Goal: Task Accomplishment & Management: Complete application form

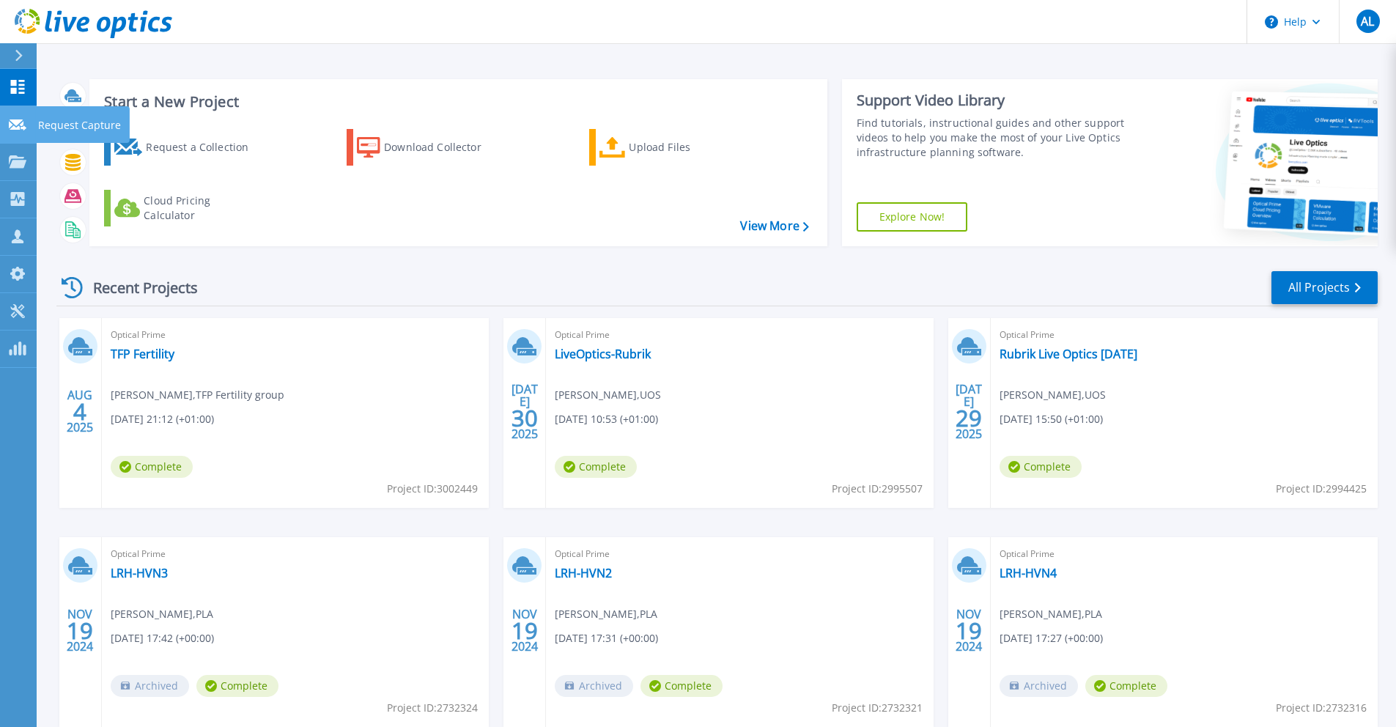
click at [102, 128] on p "Request Capture" at bounding box center [79, 125] width 83 height 38
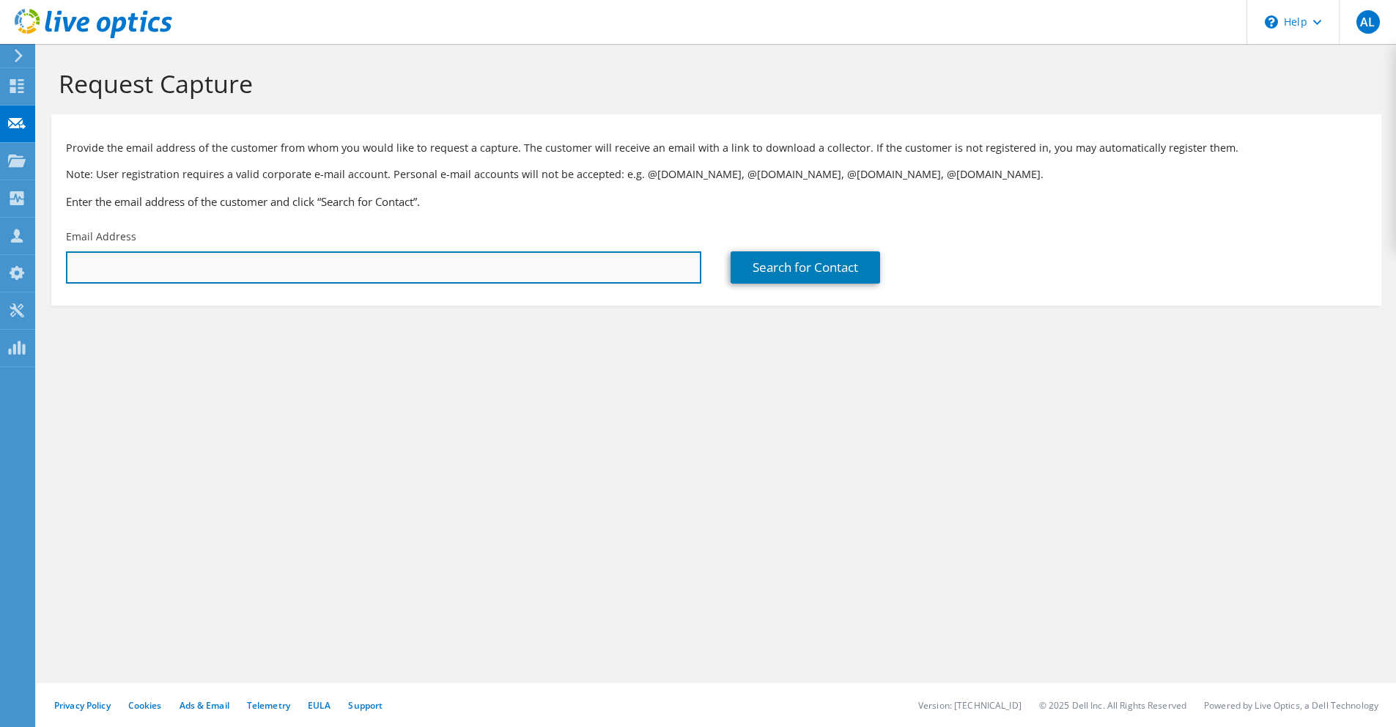
click at [158, 259] on input "text" at bounding box center [383, 267] width 635 height 32
paste input "liam.atkins@arkunderwriting.com"
type input "liam.atkins@arkunderwriting.com"
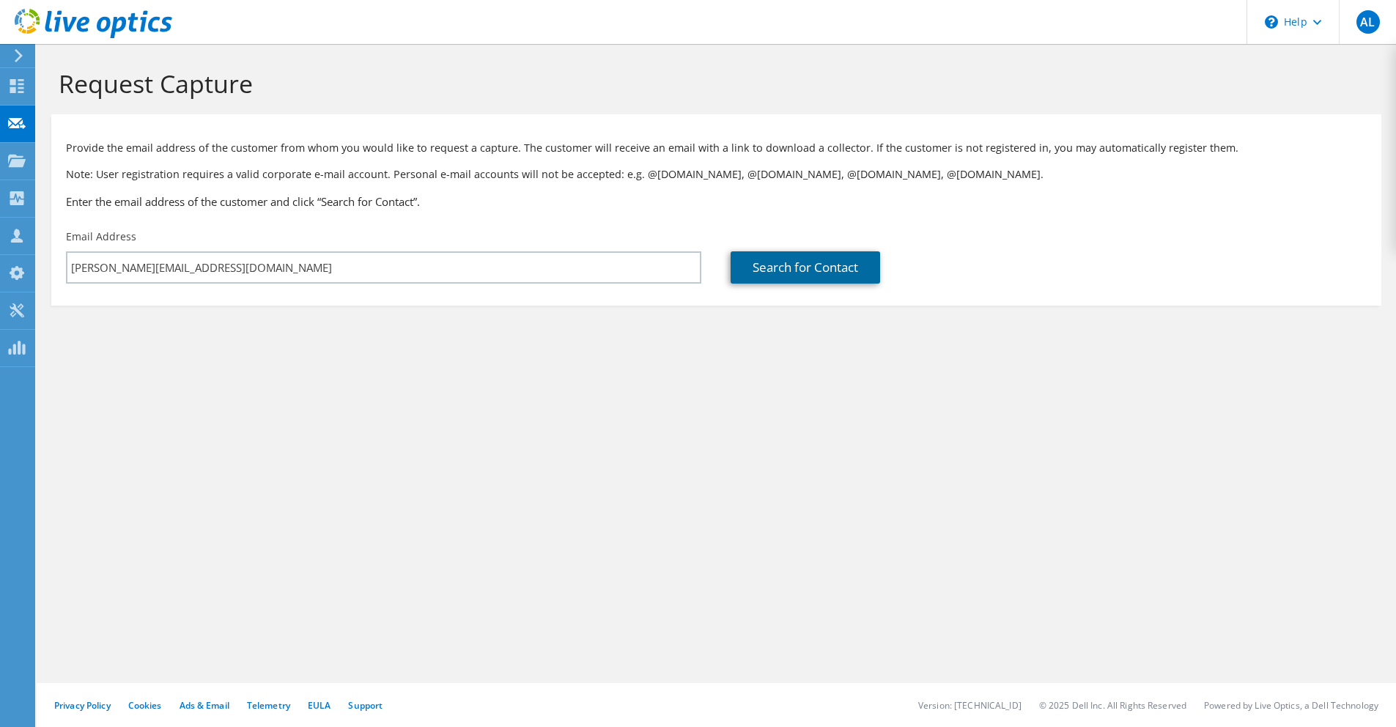
click at [822, 278] on link "Search for Contact" at bounding box center [805, 267] width 149 height 32
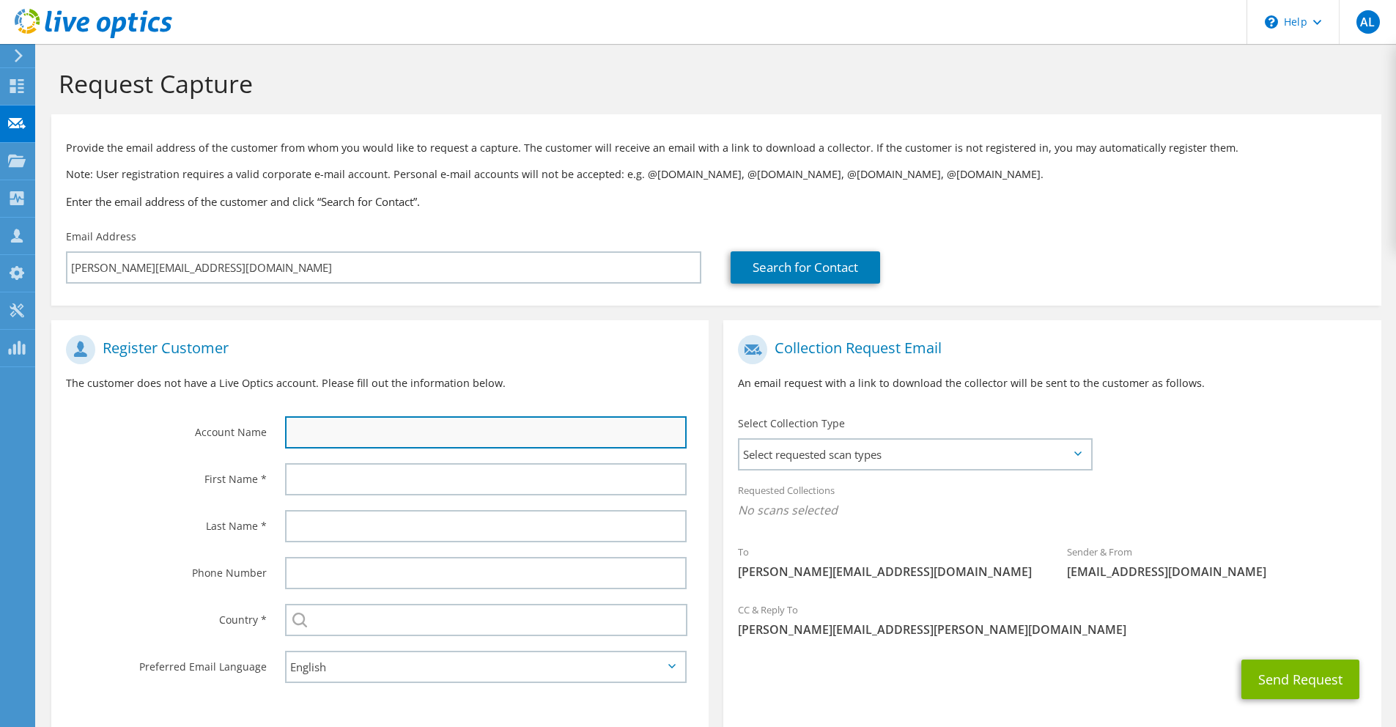
click at [377, 428] on input "text" at bounding box center [486, 432] width 402 height 32
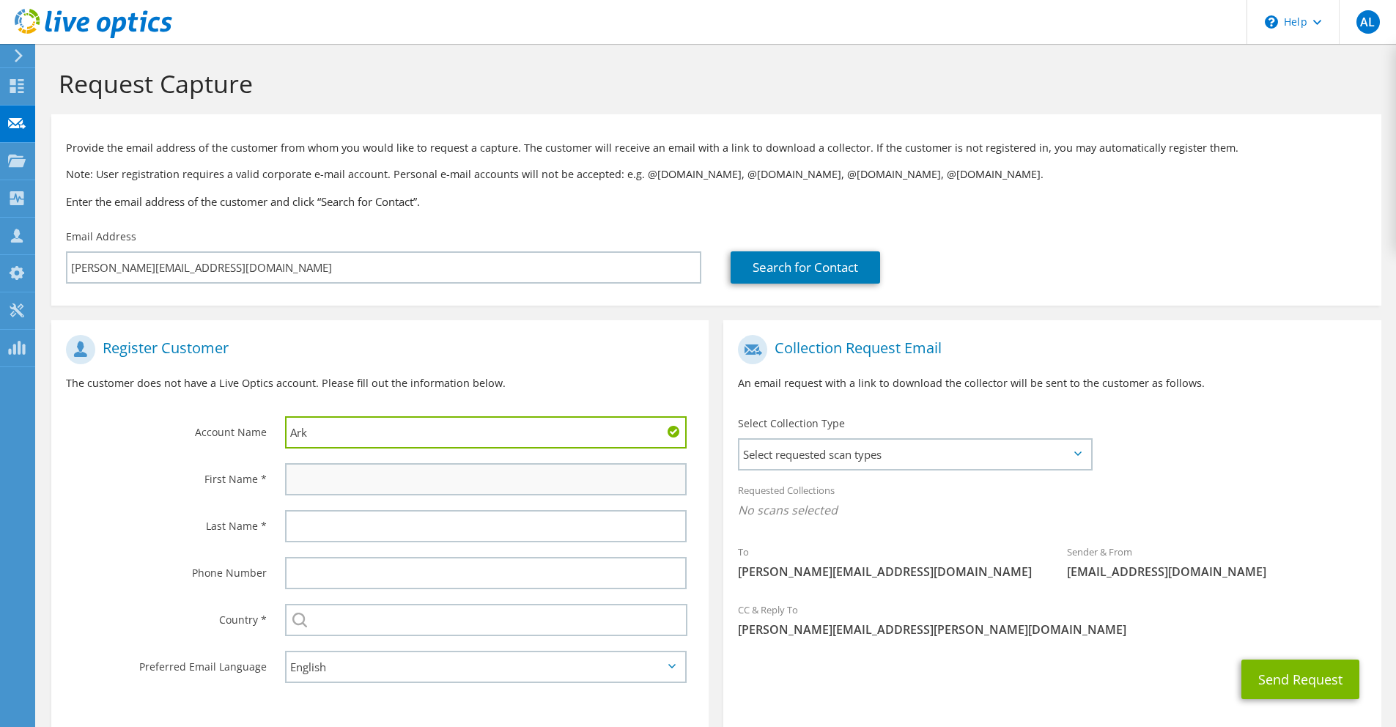
type input "Ark"
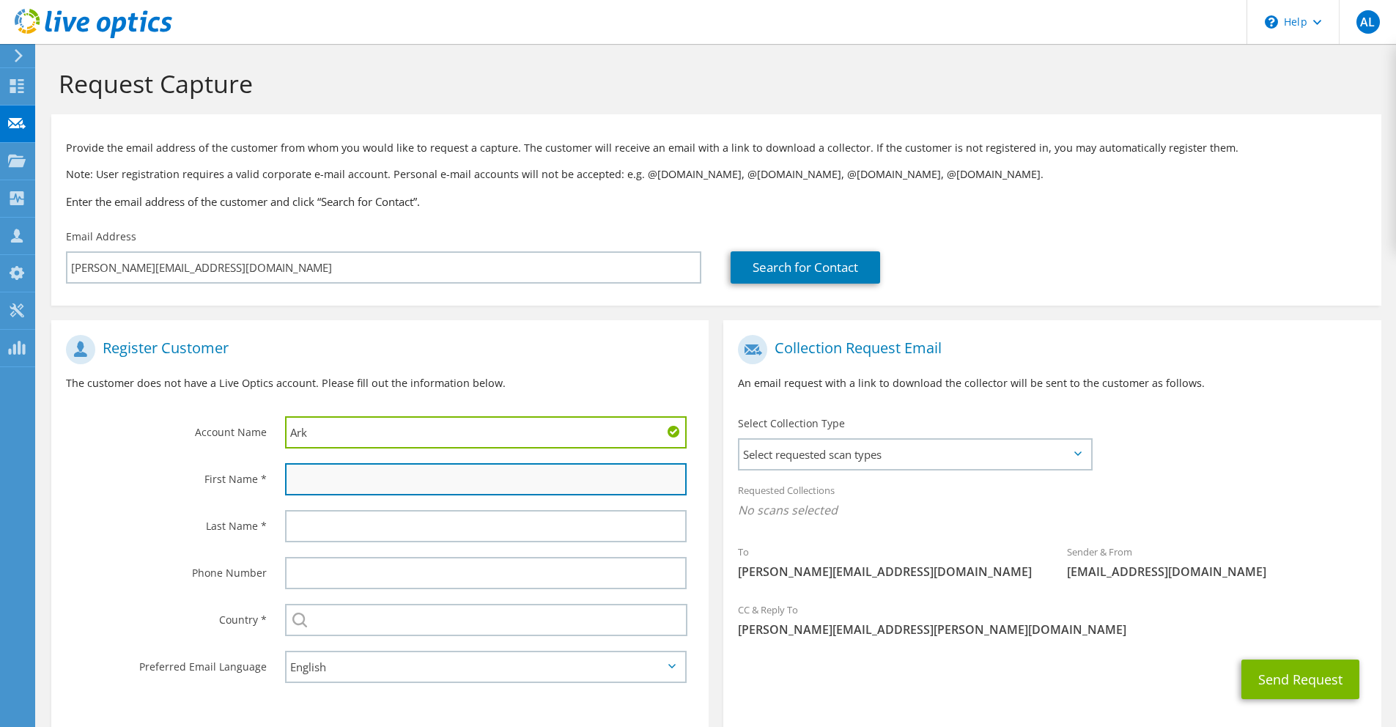
click at [393, 479] on input "text" at bounding box center [486, 479] width 402 height 32
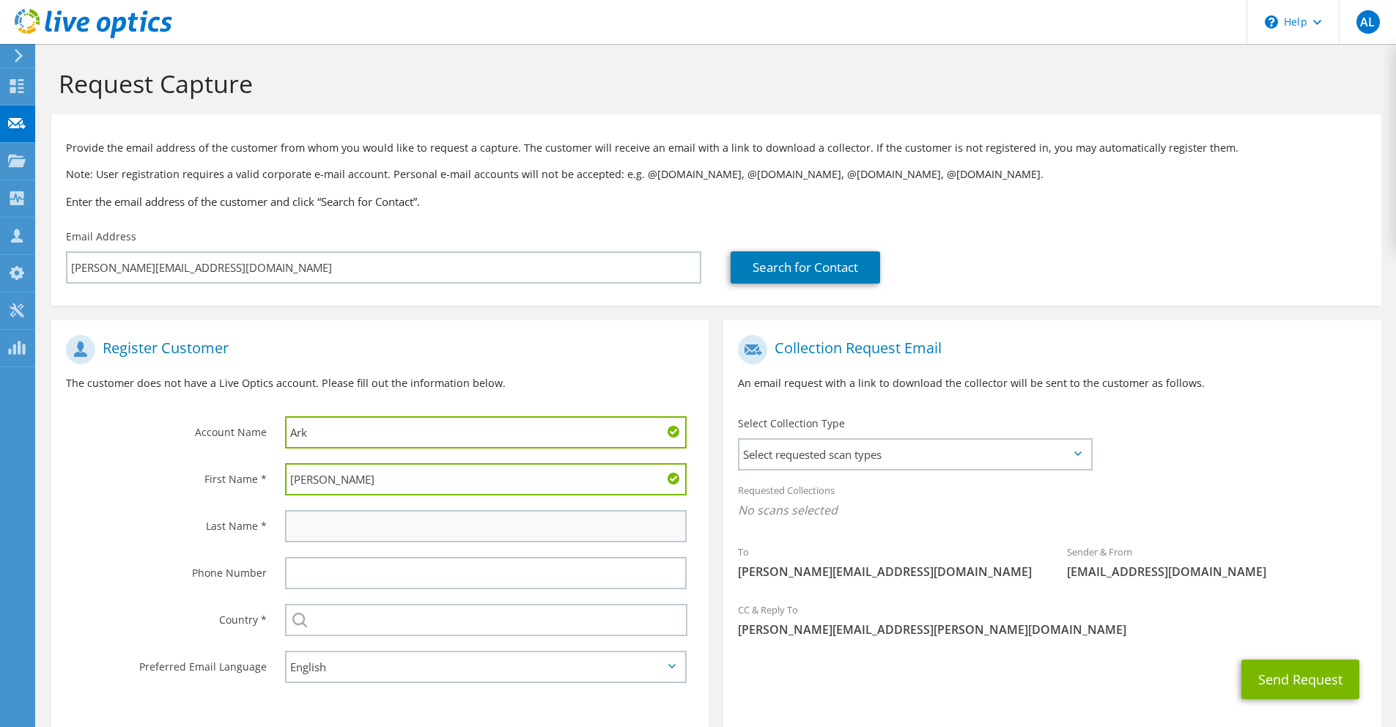
type input "Liam"
click at [383, 518] on input "text" at bounding box center [486, 526] width 402 height 32
type input "Atkins"
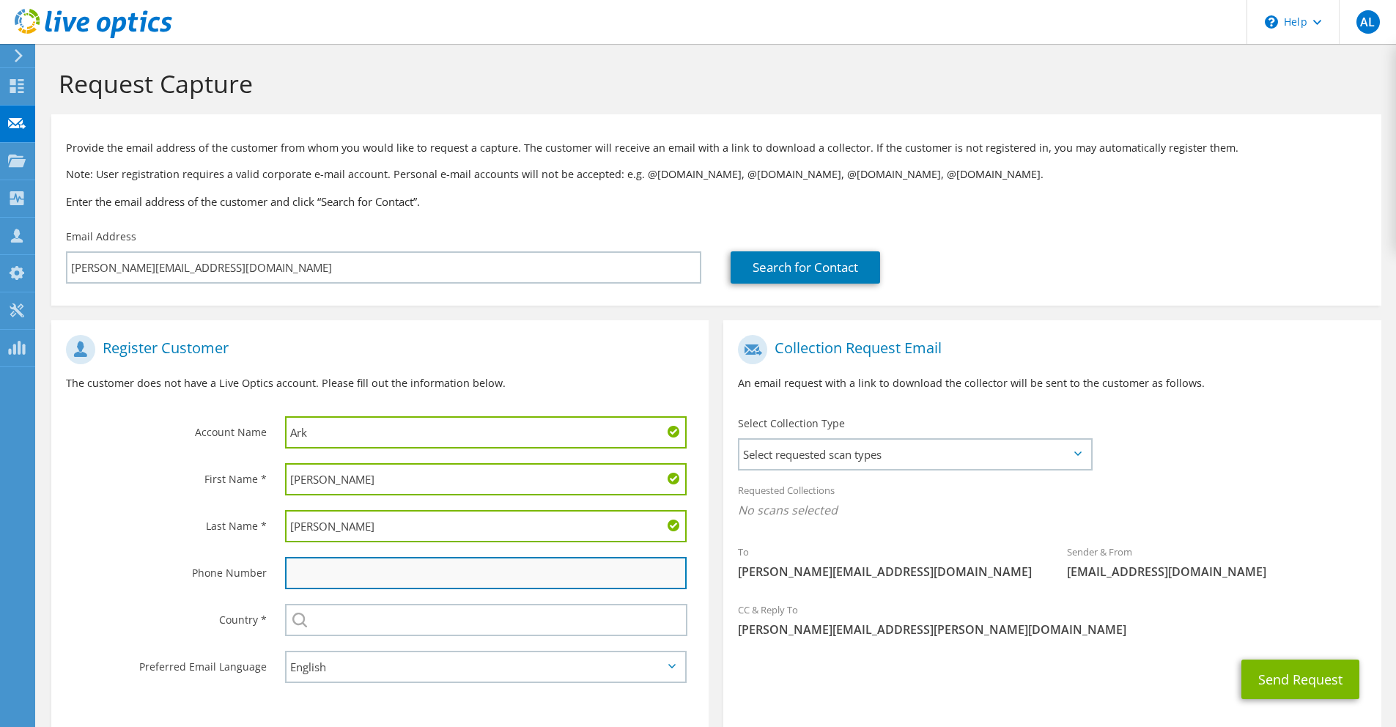
click at [346, 574] on input "text" at bounding box center [486, 573] width 402 height 32
type input "07738753560"
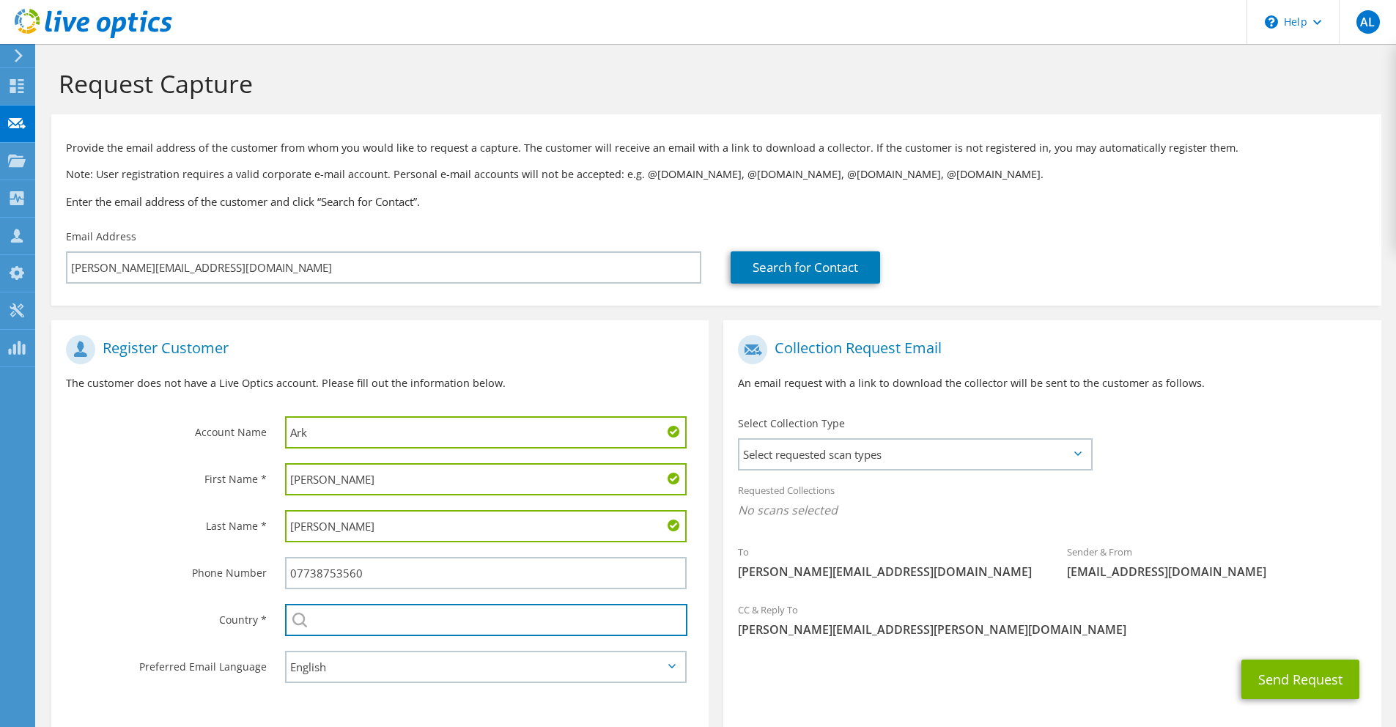
type input "[GEOGRAPHIC_DATA]"
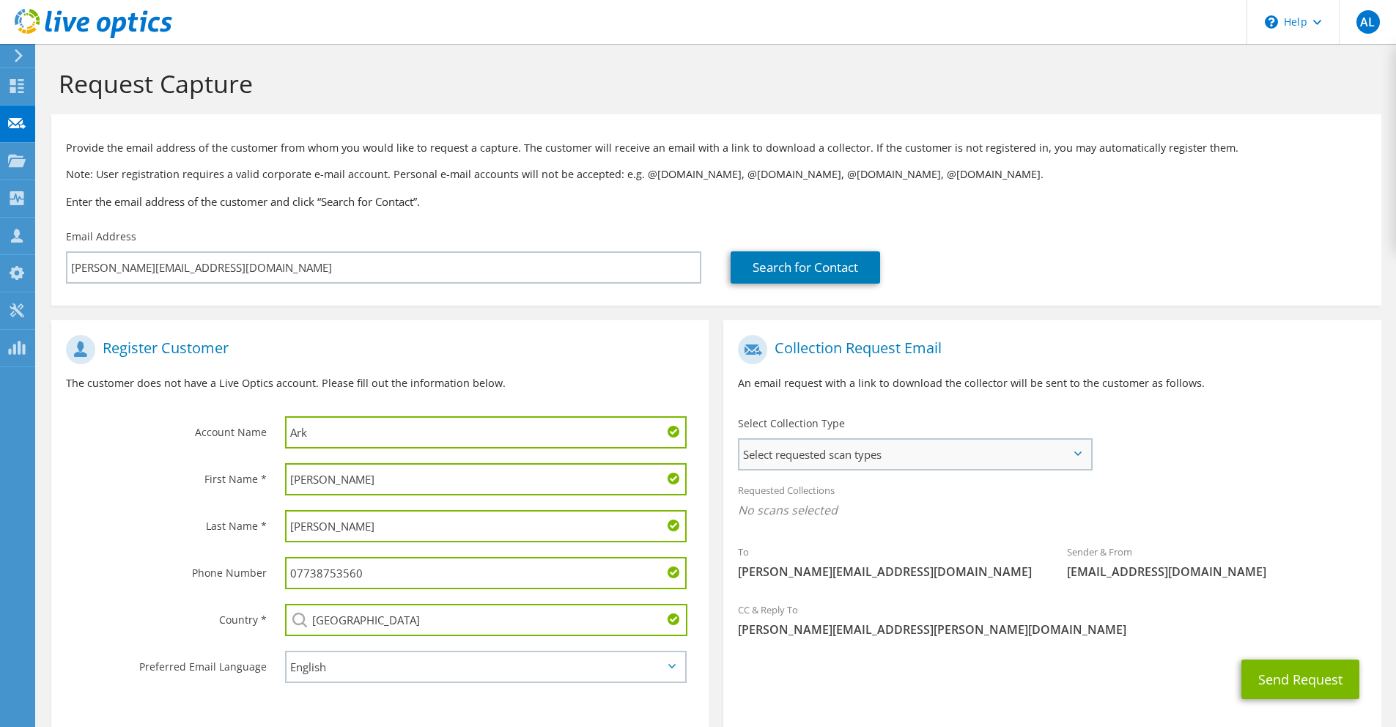
click at [919, 460] on span "Select requested scan types" at bounding box center [914, 454] width 351 height 29
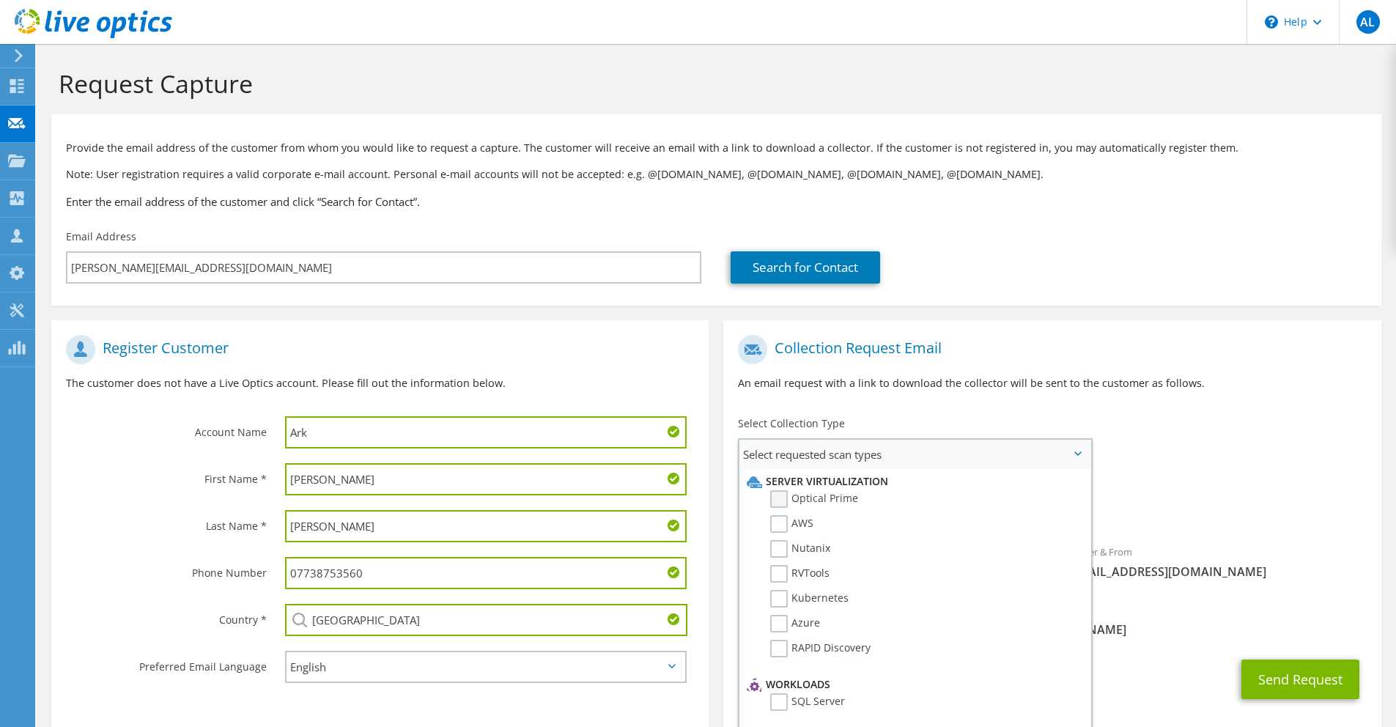
click at [773, 492] on label "Optical Prime" at bounding box center [814, 499] width 88 height 18
click at [0, 0] on input "Optical Prime" at bounding box center [0, 0] width 0 height 0
click at [1251, 501] on div "Requested Collections No scans selected Optical Prime" at bounding box center [1051, 504] width 657 height 59
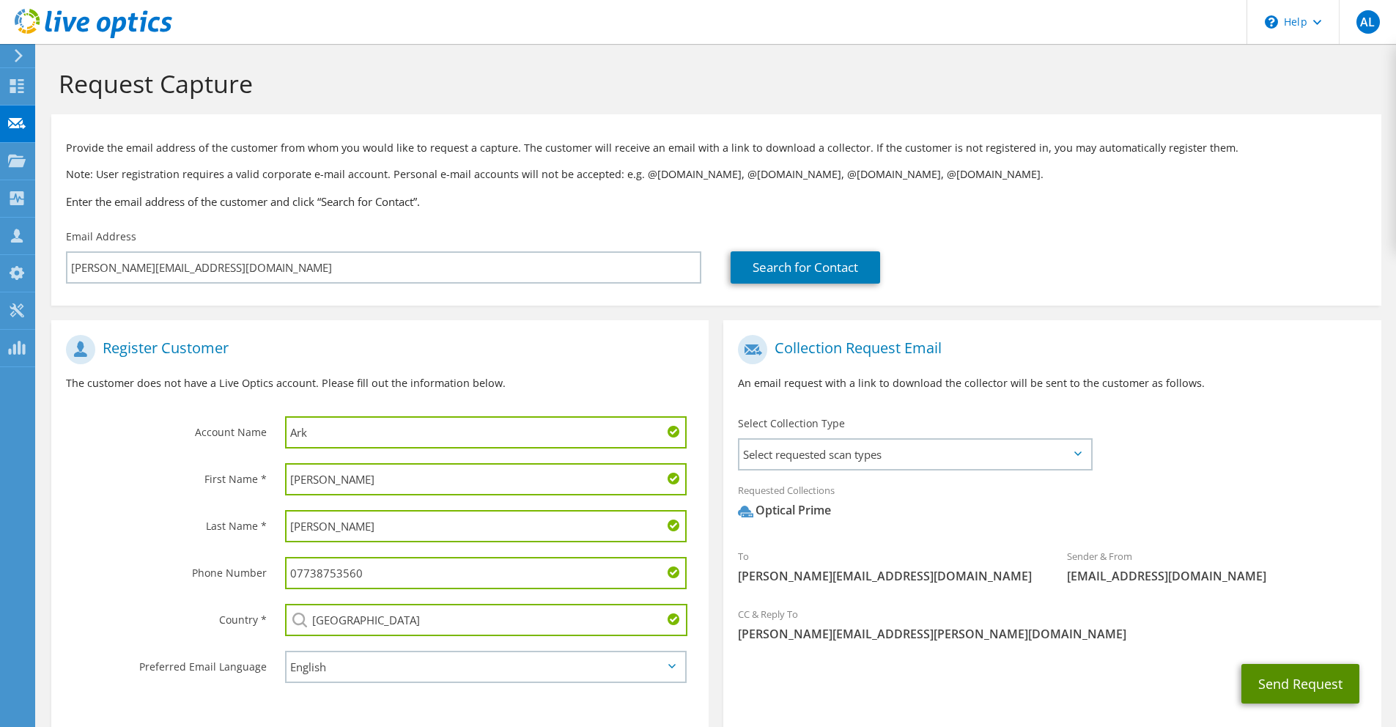
click at [1279, 673] on button "Send Request" at bounding box center [1300, 684] width 118 height 40
